Goal: Information Seeking & Learning: Learn about a topic

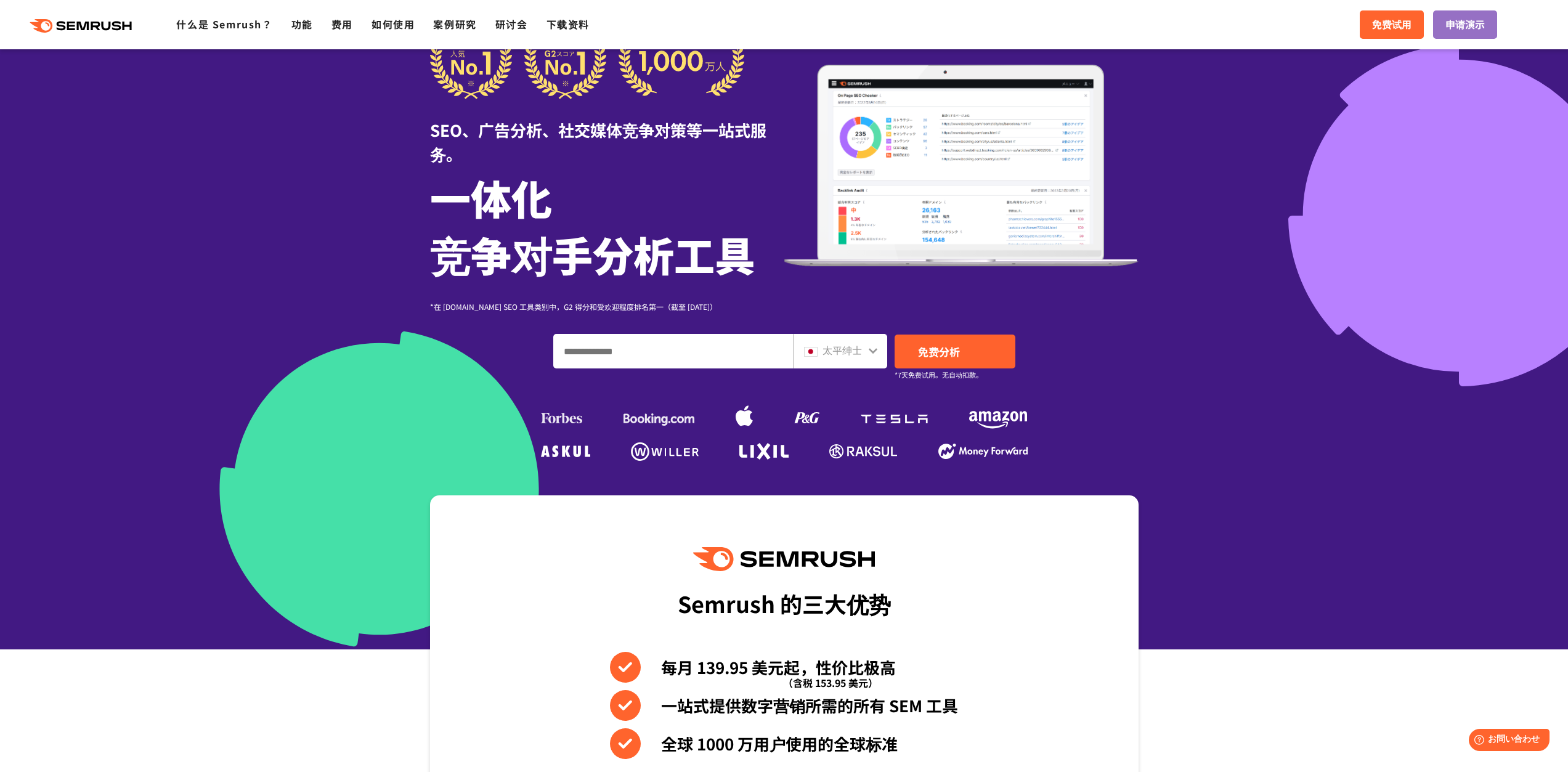
click at [728, 345] on input "输入域名、关键字或 URL" at bounding box center [673, 351] width 239 height 34
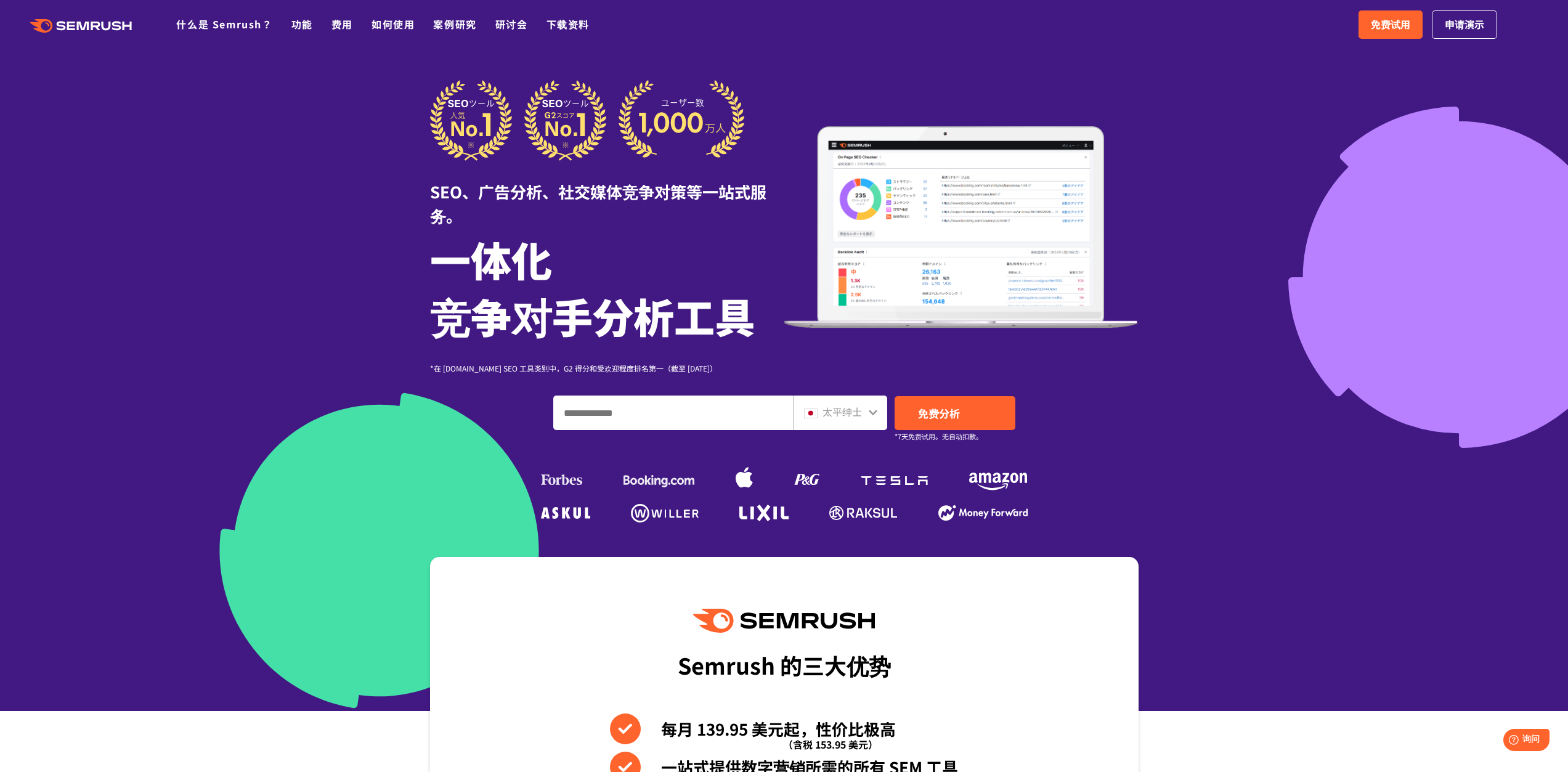
type input "*"
type input "**"
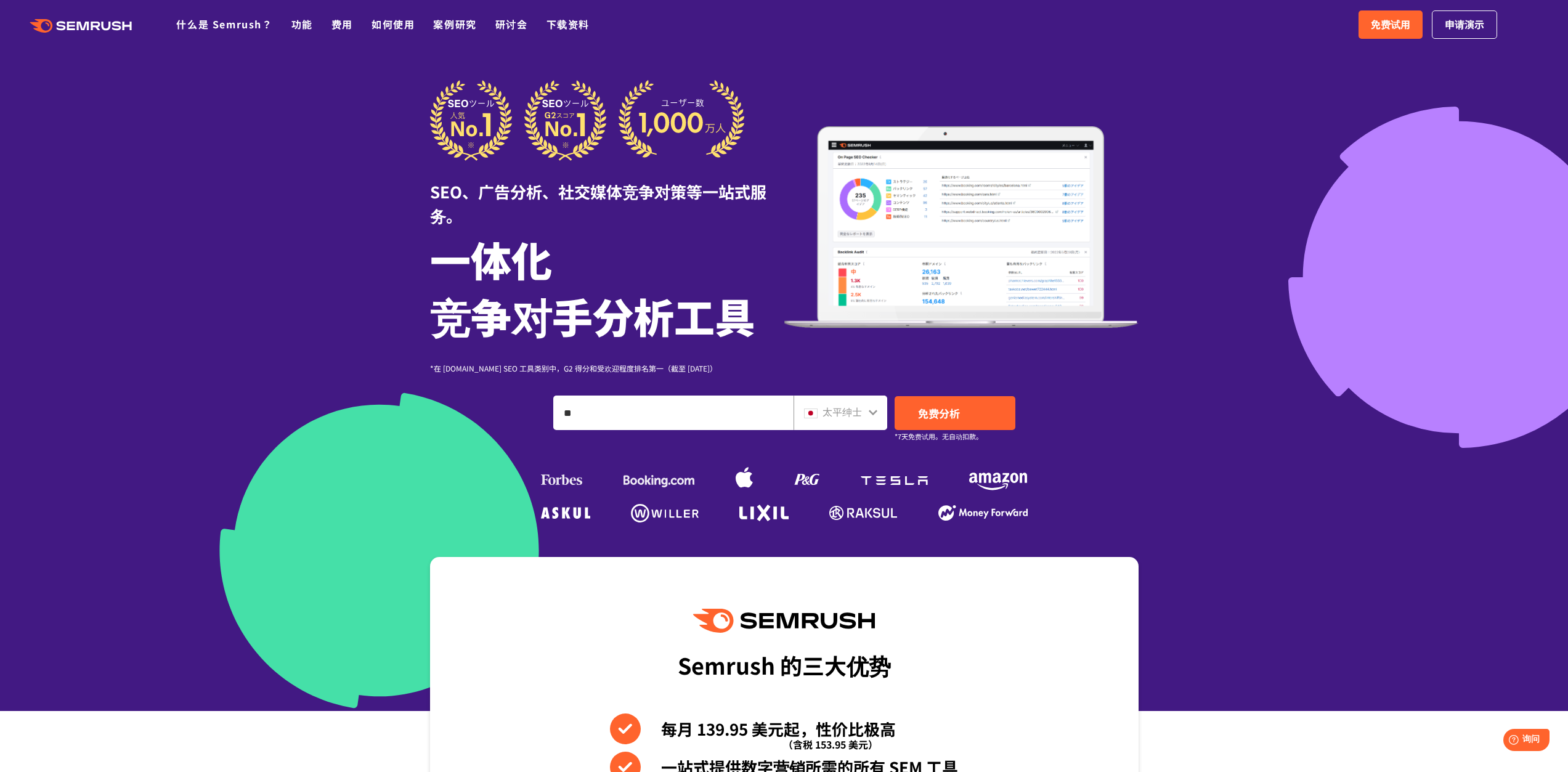
click at [867, 402] on div "太平绅士" at bounding box center [840, 413] width 94 height 35
click at [873, 411] on icon at bounding box center [873, 413] width 10 height 10
click at [959, 413] on font "免费分析" at bounding box center [939, 413] width 42 height 15
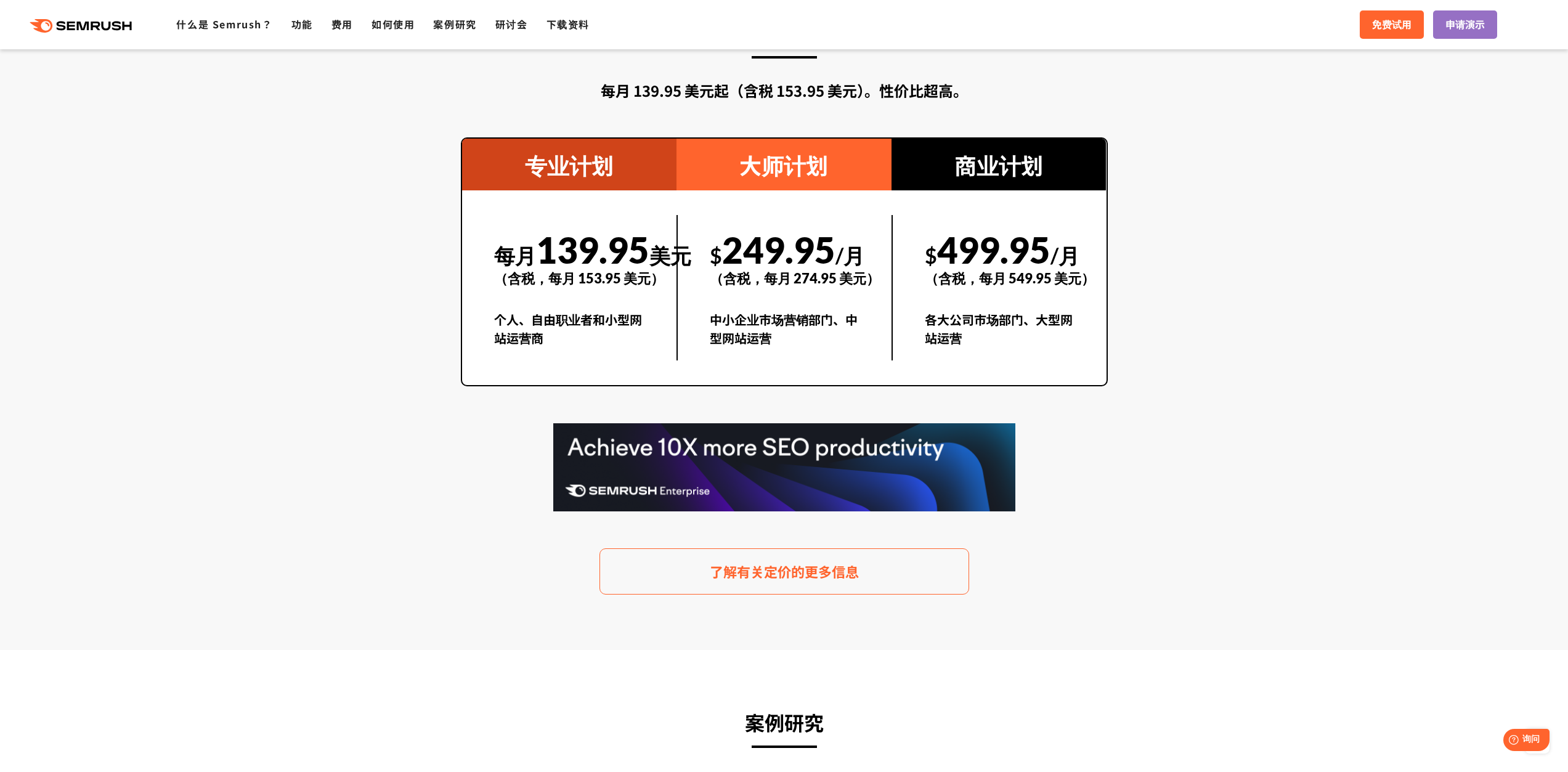
scroll to position [2218, 0]
